Goal: Navigation & Orientation: Find specific page/section

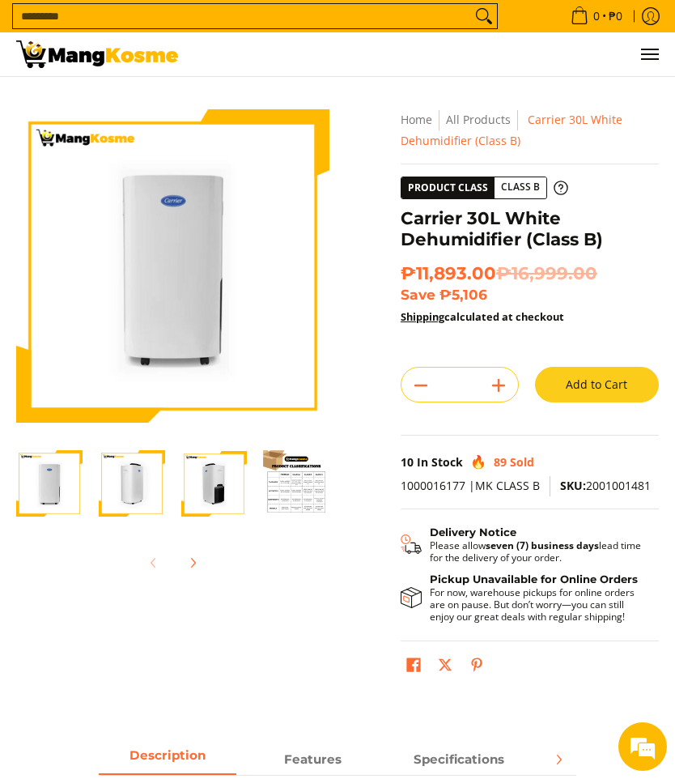
click at [657, 63] on button "Menu" at bounding box center [648, 54] width 19 height 44
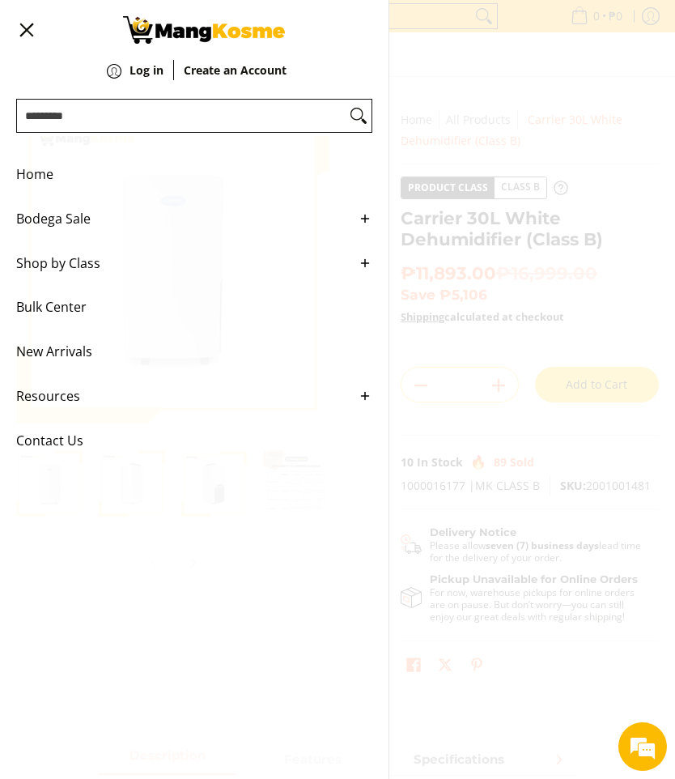
click at [33, 182] on span "Home" at bounding box center [182, 174] width 332 height 45
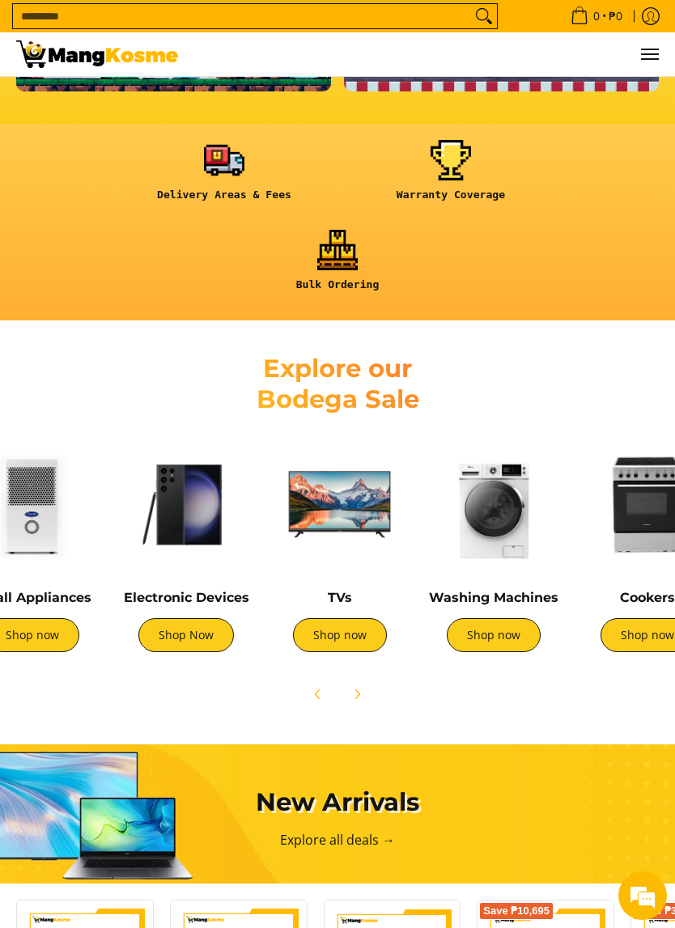
scroll to position [0, 361]
click at [512, 624] on link "Shop now" at bounding box center [493, 635] width 94 height 34
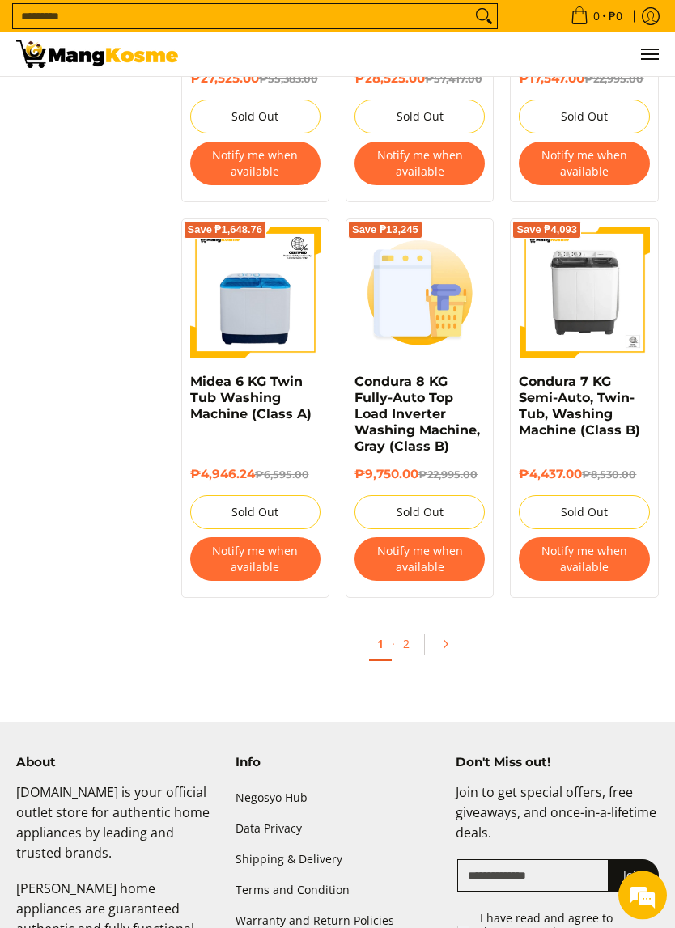
scroll to position [2754, 0]
click at [415, 660] on link "2" at bounding box center [406, 644] width 23 height 32
